Goal: Transaction & Acquisition: Book appointment/travel/reservation

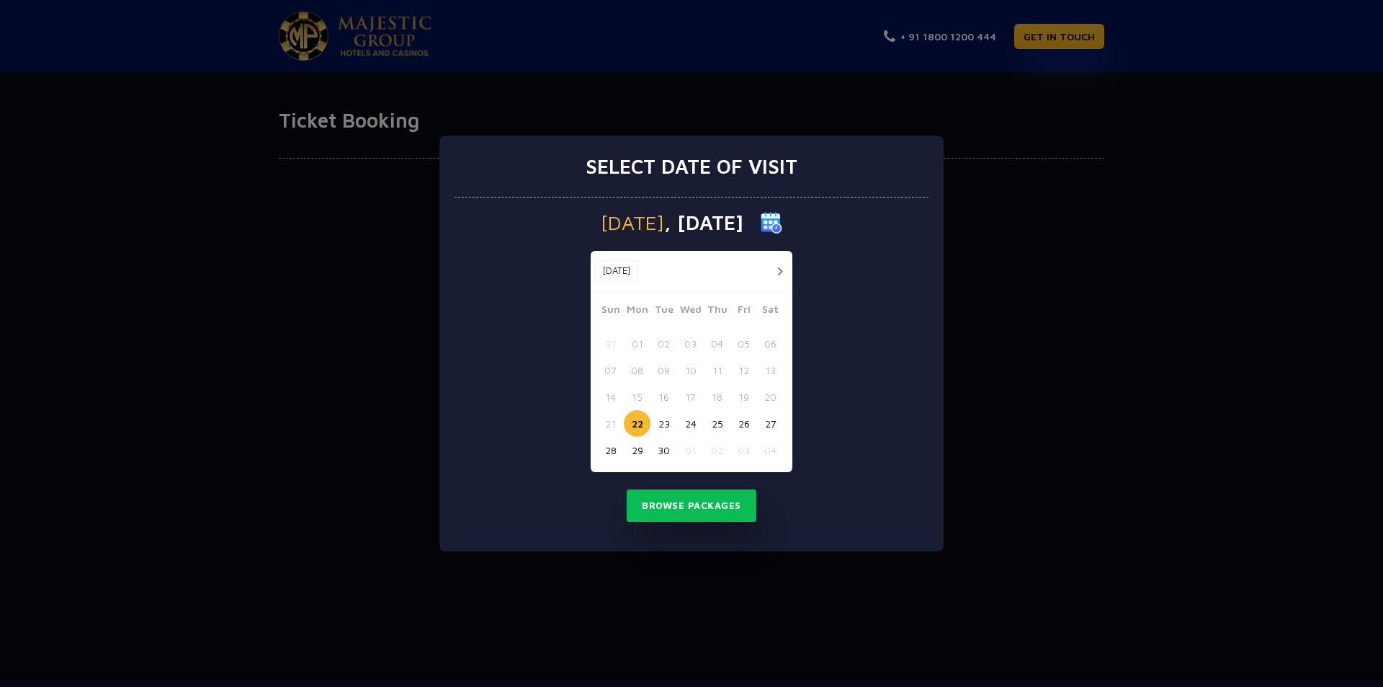
click at [1044, 238] on div "Select date of visit [DATE] [DATE] [DATE] Sun Mon Tue Wed Thu Fri Sat 31 01 02 …" at bounding box center [691, 343] width 1383 height 687
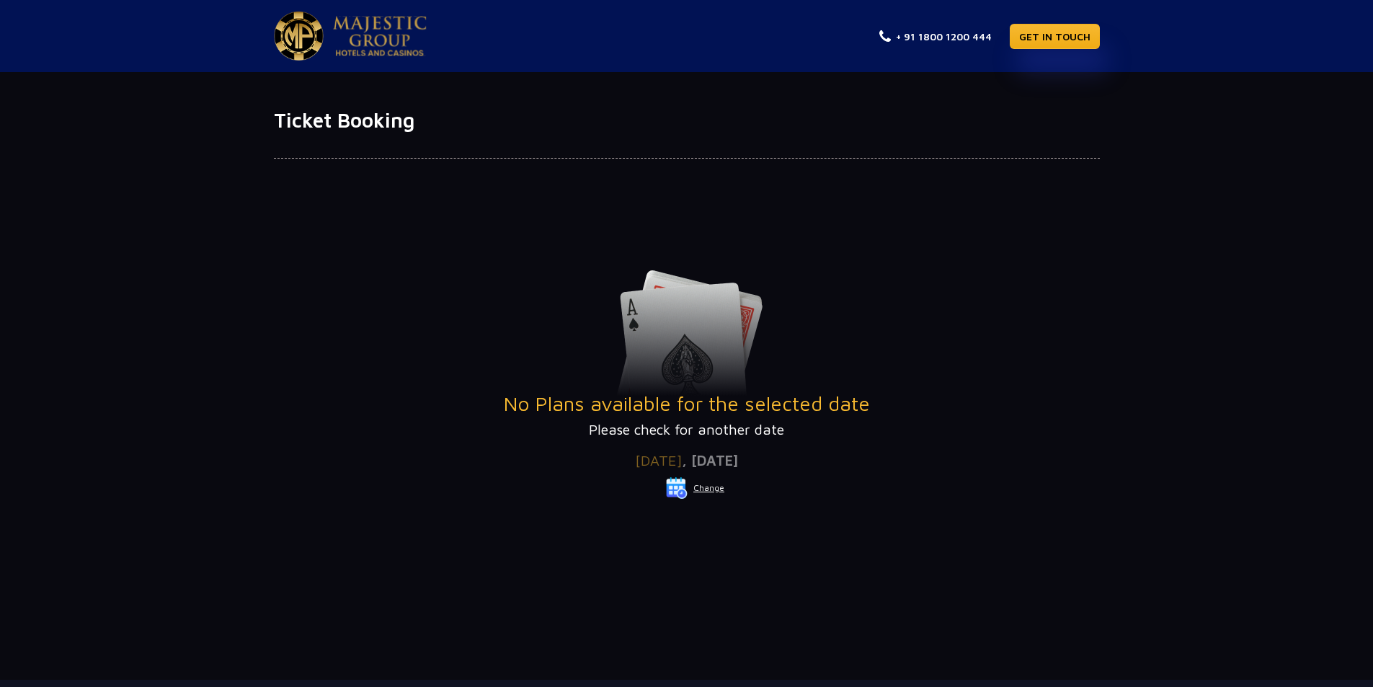
click at [702, 489] on button "Change" at bounding box center [695, 487] width 60 height 23
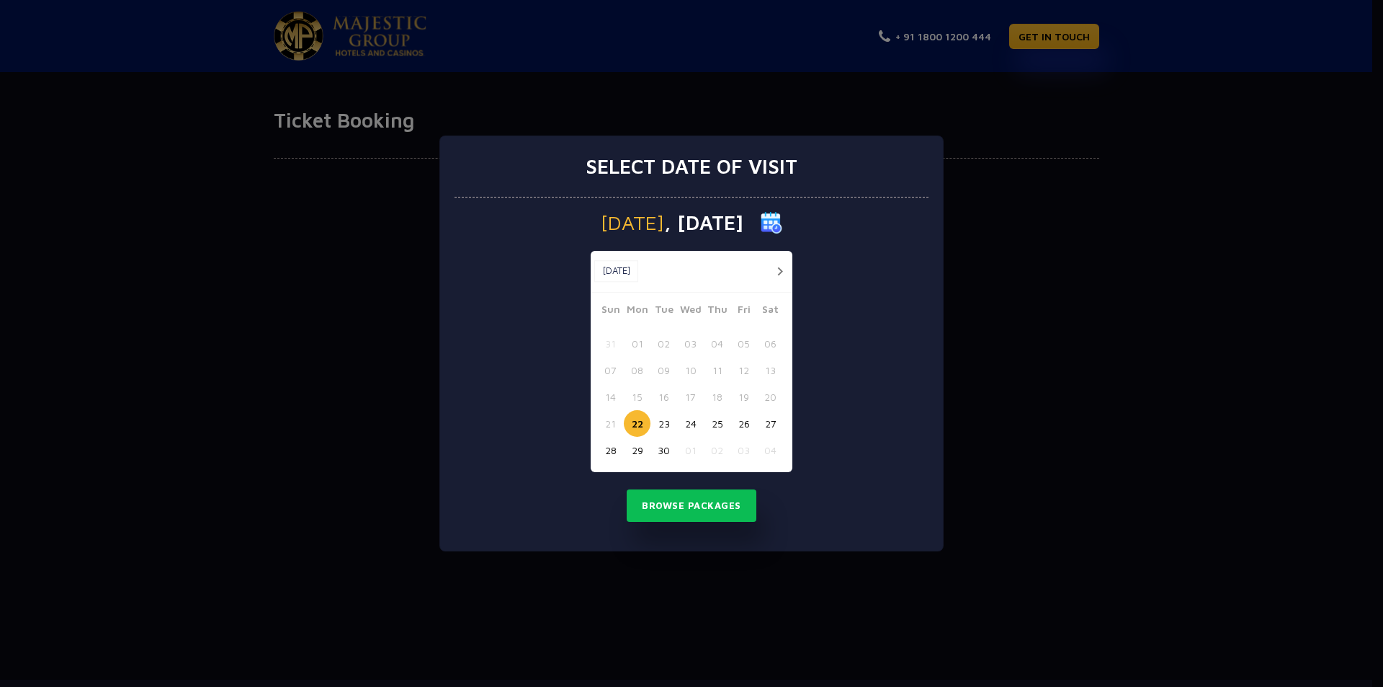
click at [1072, 280] on div "Select date of visit Monday , 22 Sep 2025 Sep, 2025 Sep, 2025 Sun Mon Tue Wed T…" at bounding box center [691, 343] width 1383 height 687
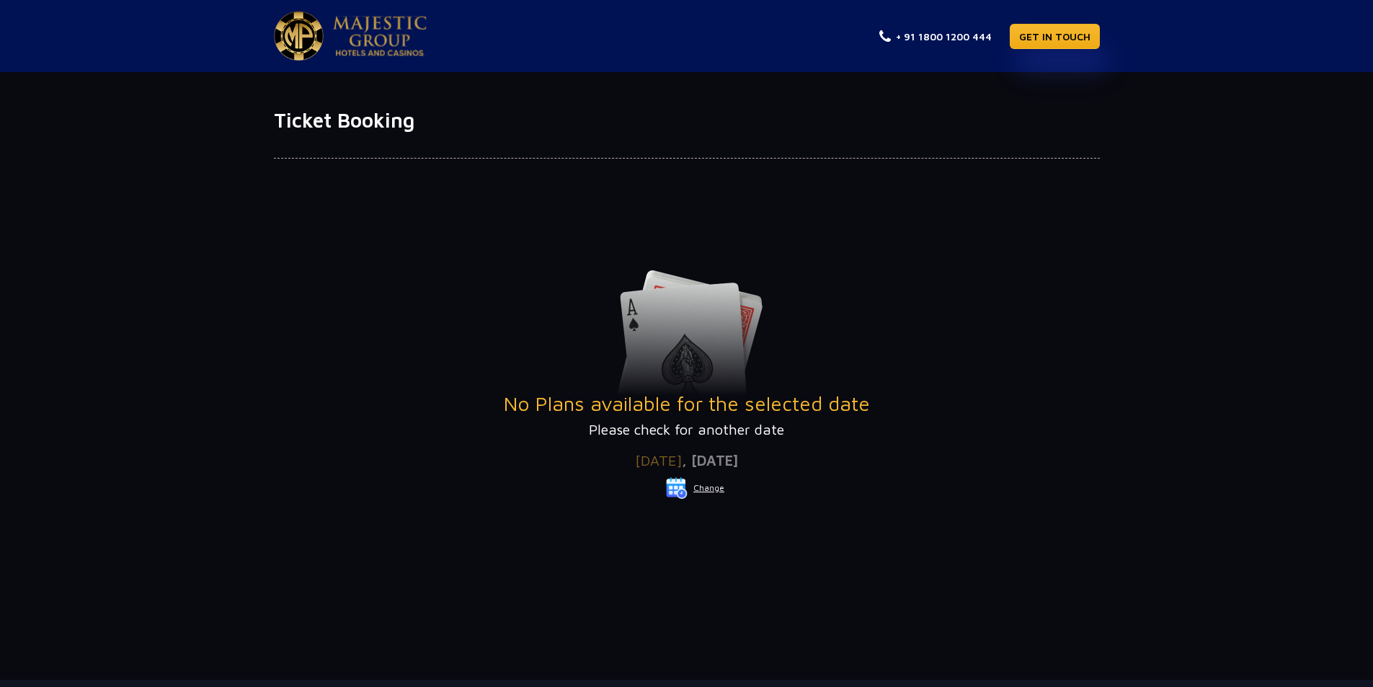
click at [711, 485] on button "Change" at bounding box center [695, 487] width 60 height 23
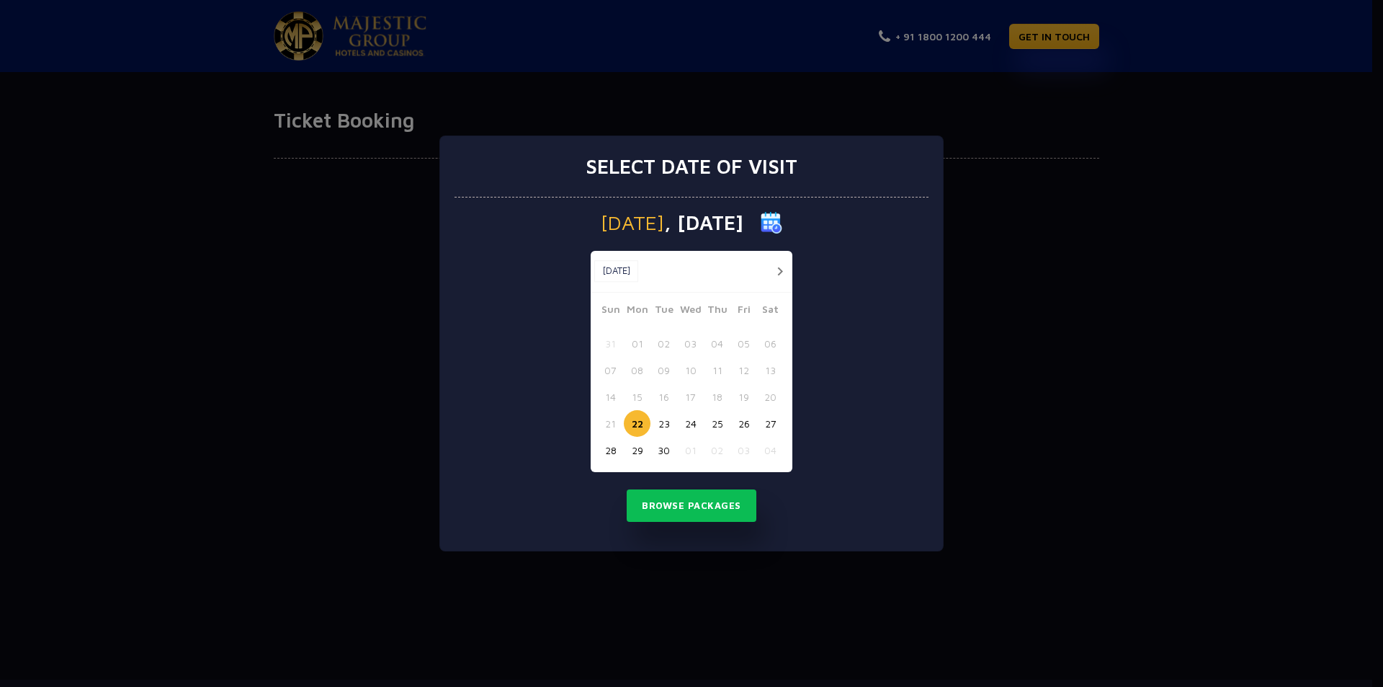
click at [664, 424] on button "23" at bounding box center [664, 423] width 27 height 27
click at [682, 506] on button "Browse Packages" at bounding box center [692, 505] width 130 height 33
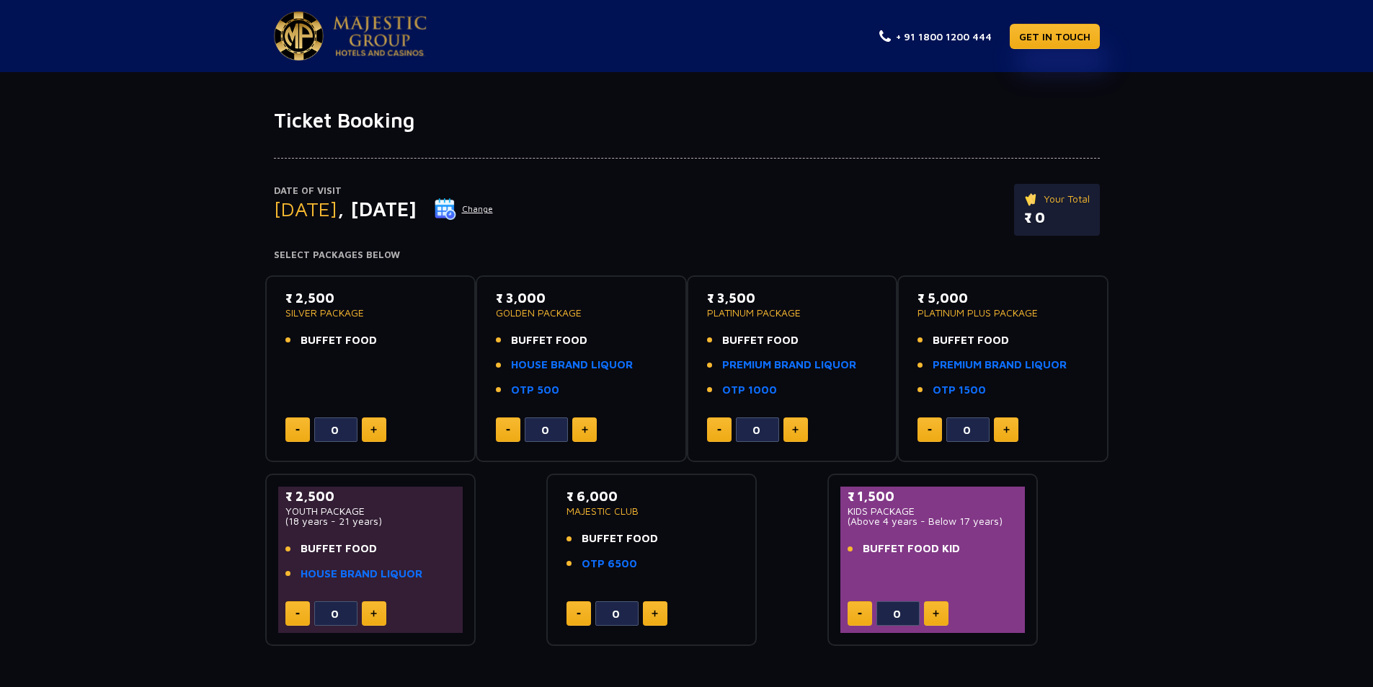
click at [494, 208] on button "Change" at bounding box center [464, 208] width 60 height 23
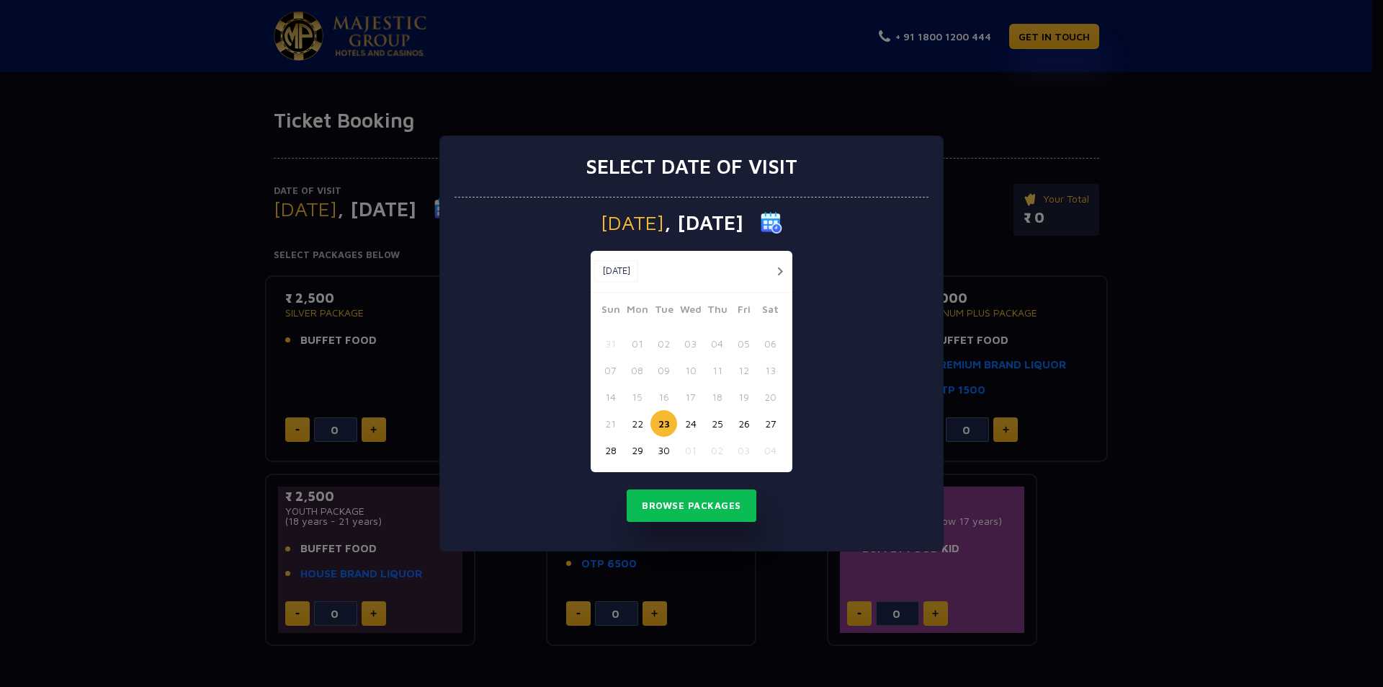
click at [636, 424] on button "22" at bounding box center [637, 423] width 27 height 27
click at [663, 500] on button "Browse Packages" at bounding box center [692, 505] width 130 height 33
